Goal: Information Seeking & Learning: Learn about a topic

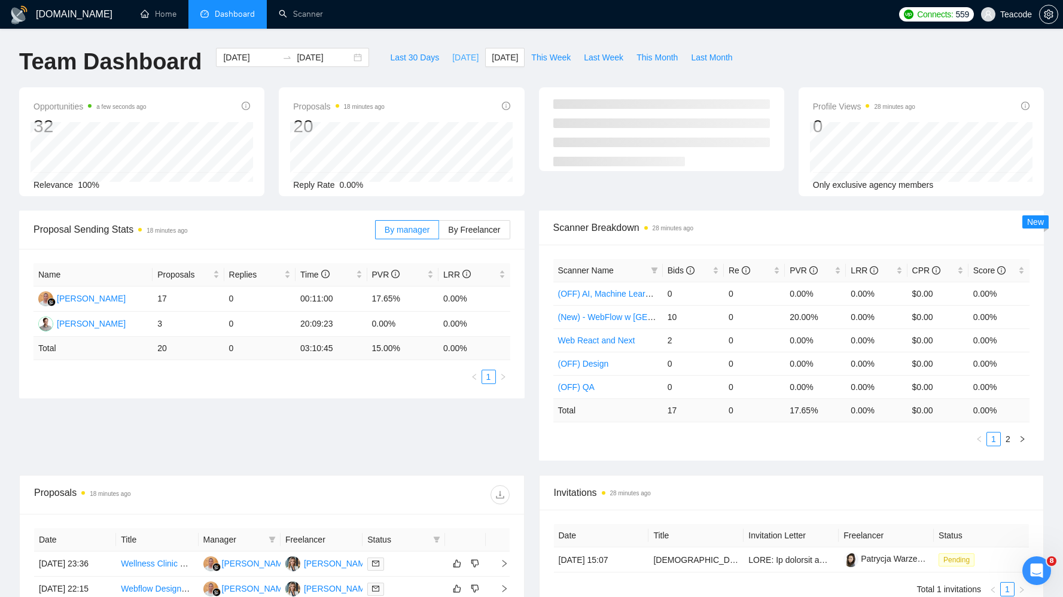
click at [461, 61] on span "[DATE]" at bounding box center [465, 57] width 26 height 13
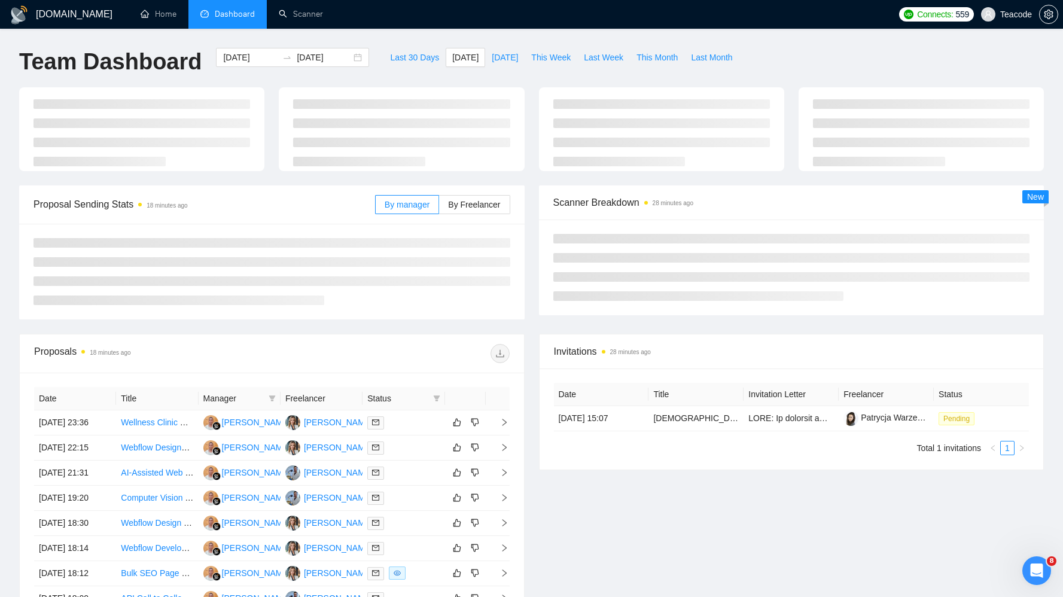
type input "[DATE]"
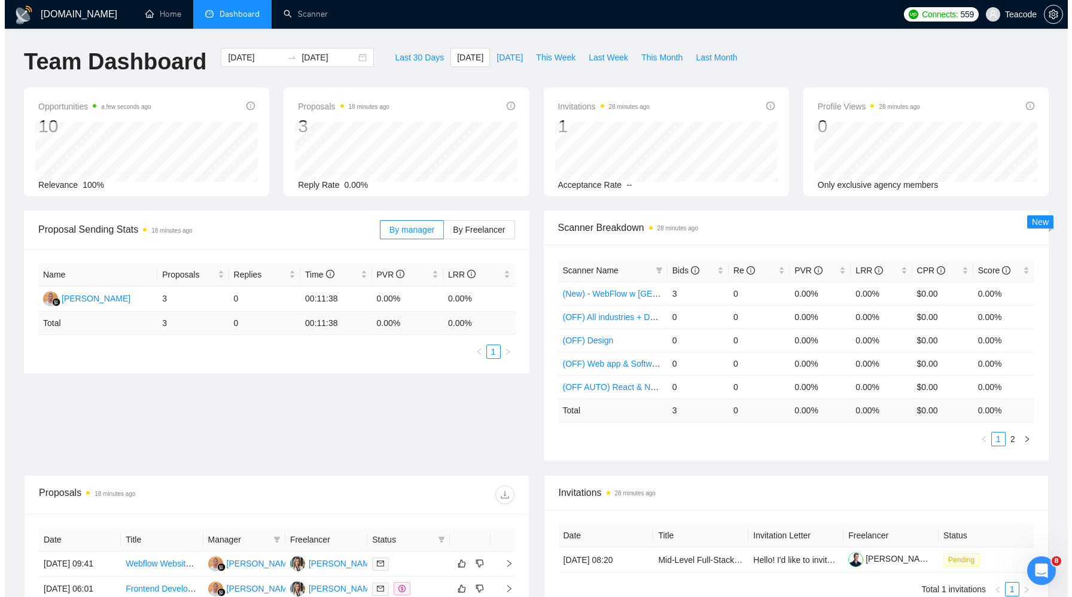
scroll to position [110, 0]
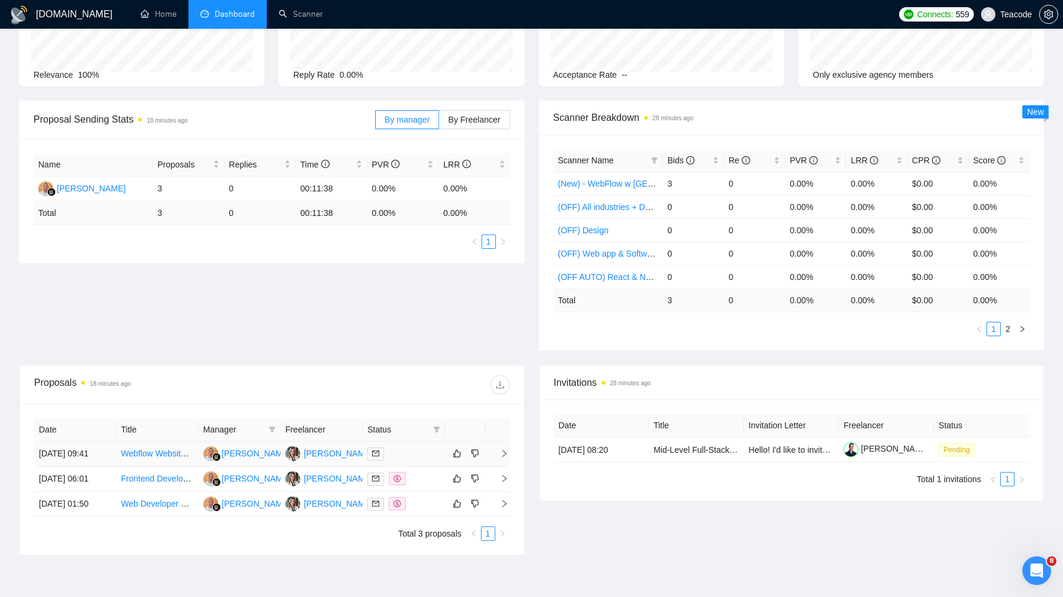
click at [140, 448] on td "Webflow Website Development from Figma Design" at bounding box center [157, 454] width 82 height 25
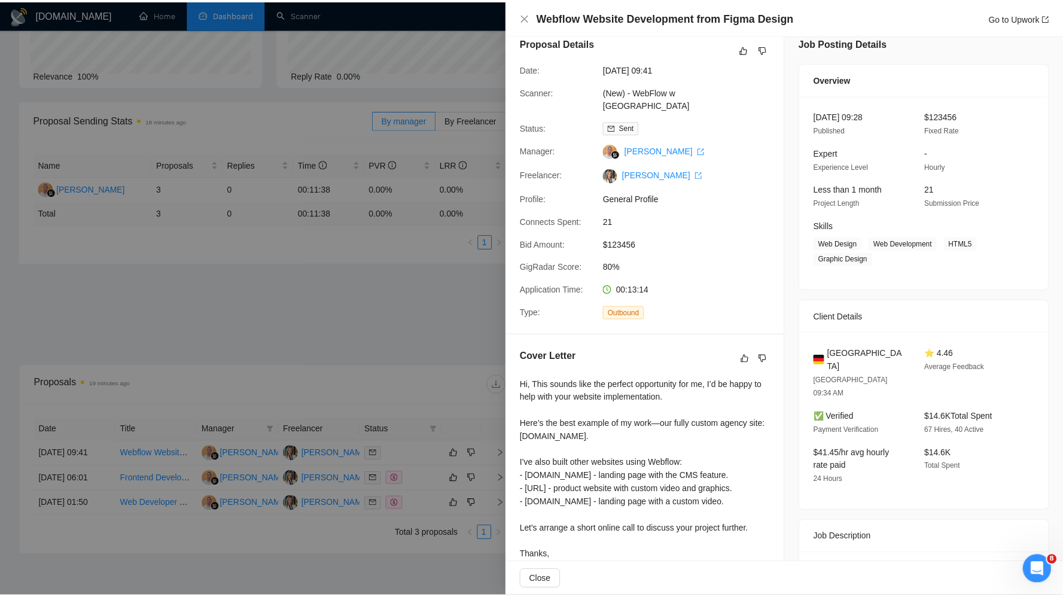
scroll to position [0, 0]
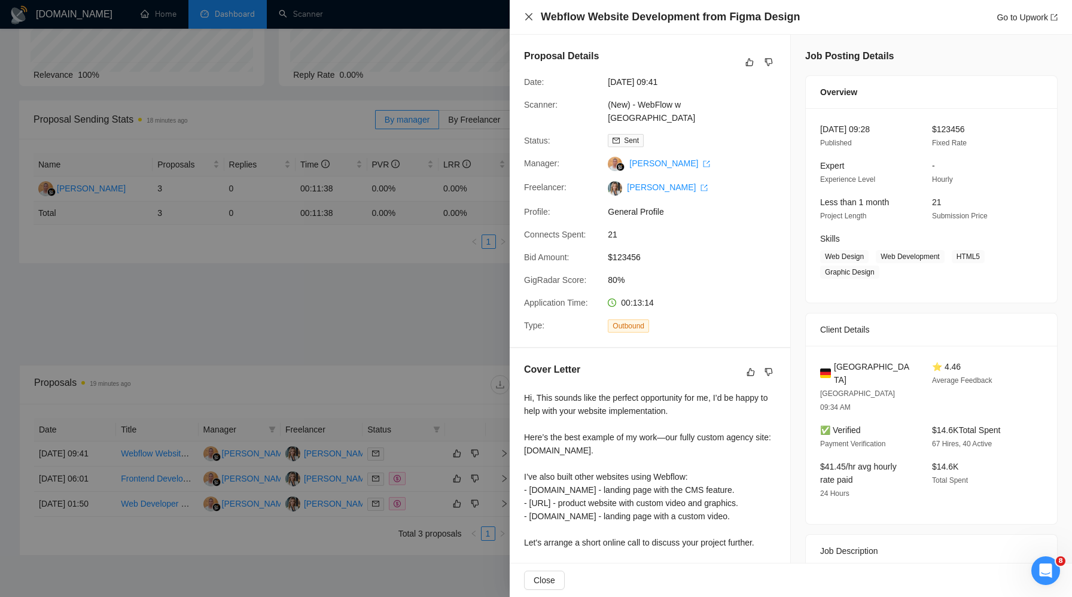
click at [528, 18] on icon "close" at bounding box center [528, 16] width 7 height 7
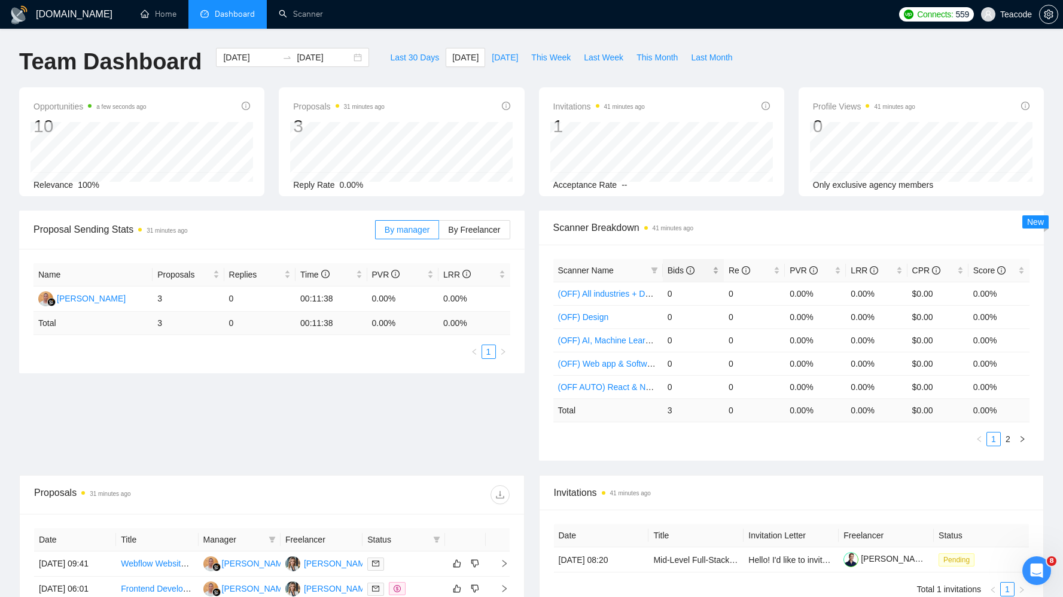
click at [704, 271] on span "Bids" at bounding box center [689, 270] width 42 height 13
